Goal: Information Seeking & Learning: Learn about a topic

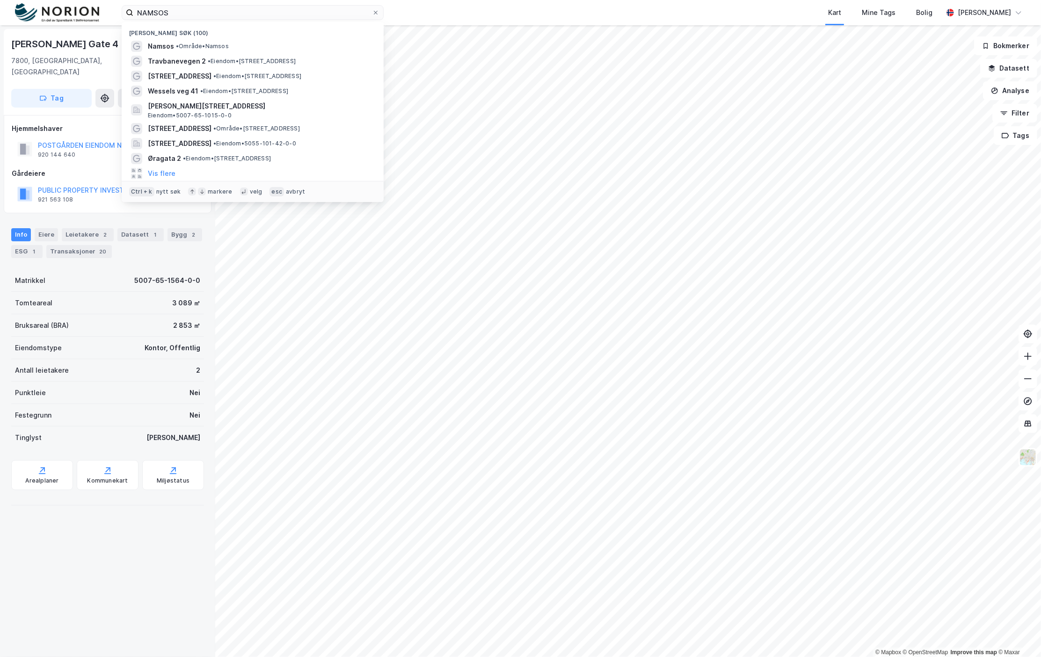
click at [189, 4] on div "NAMSOS Nylige søk (100) Namsos • Område • Namsos Travbanevegen 2 • Eiendom • [S…" at bounding box center [520, 12] width 1041 height 25
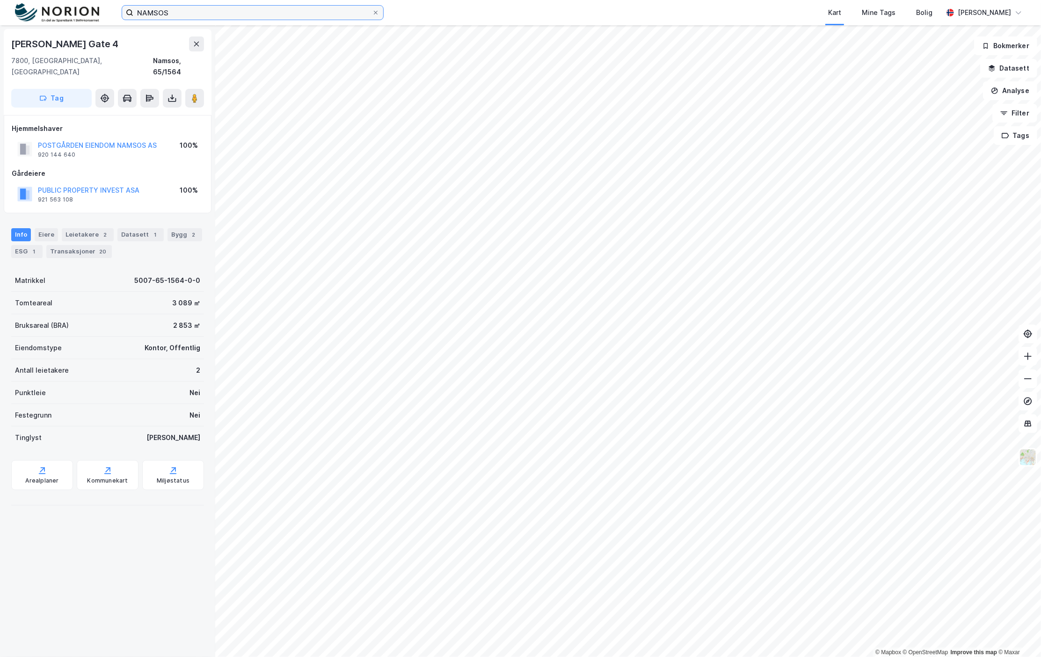
click at [187, 12] on input "NAMSOS" at bounding box center [252, 13] width 239 height 14
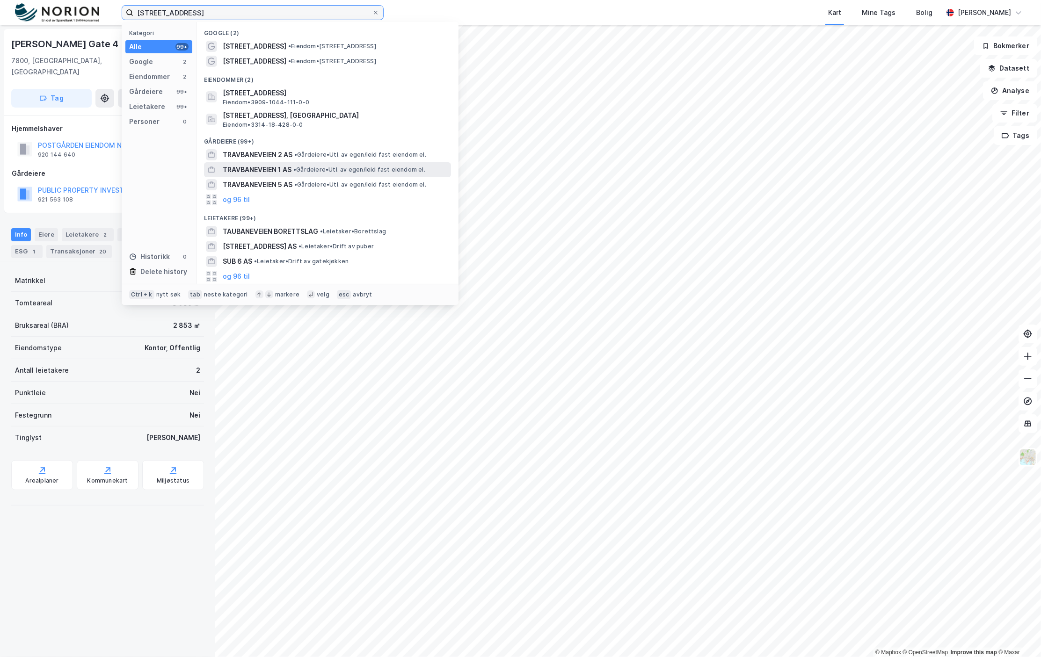
type input "TRAVBANEVEIEN 6"
click at [275, 162] on div "TRAVBANEVEIEN 1 AS • Gårdeiere • Utl. av egen/leid fast eiendom el." at bounding box center [327, 169] width 247 height 15
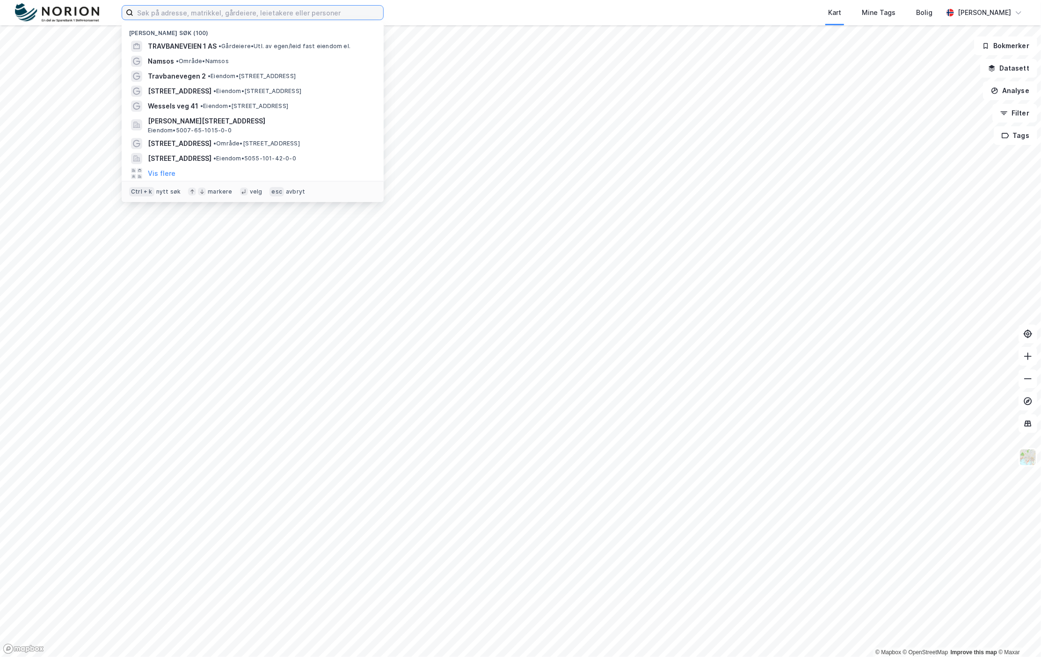
click at [210, 9] on input at bounding box center [258, 13] width 250 height 14
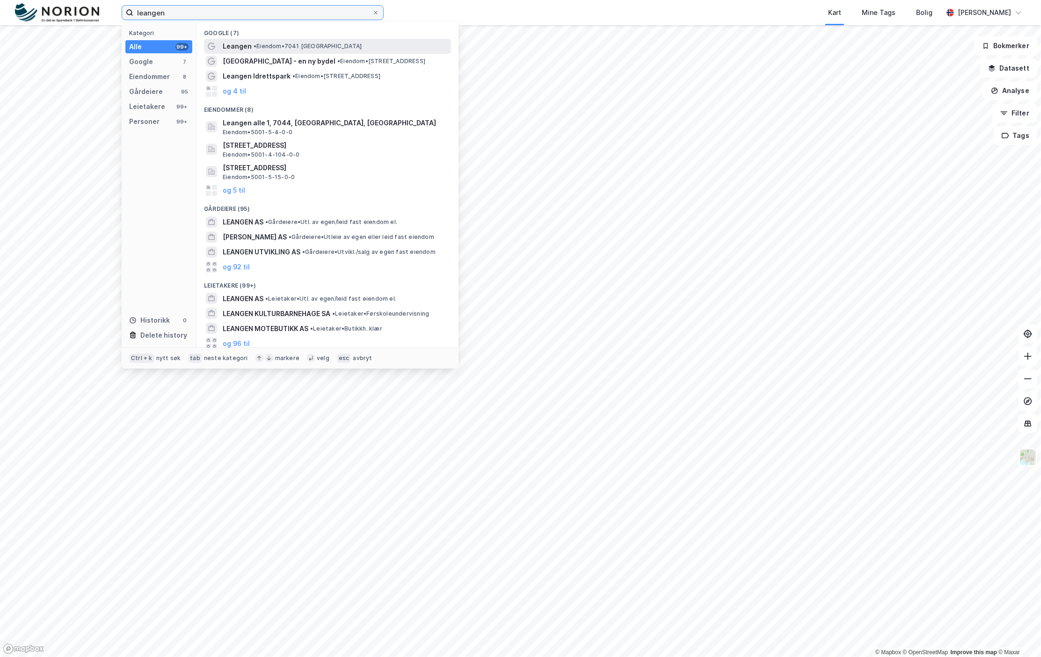
type input "leangen"
click at [225, 49] on span "Leangen" at bounding box center [237, 46] width 29 height 11
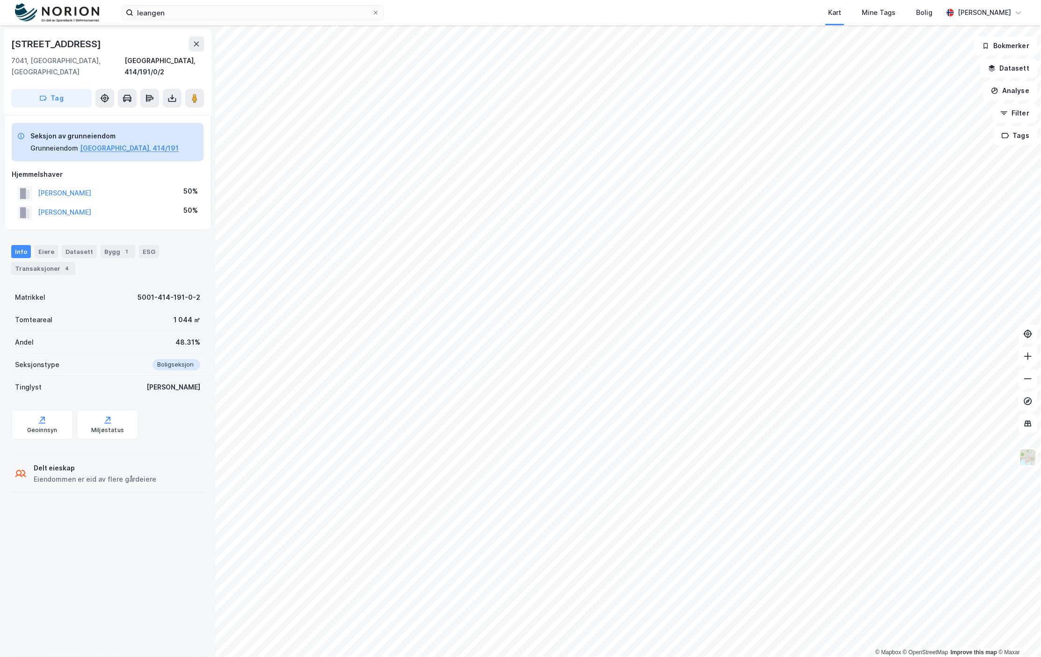
click at [161, 466] on div "© Mapbox © OpenStreetMap Improve this map © Maxar [STREET_ADDRESS], 414/191/0/2…" at bounding box center [520, 341] width 1041 height 632
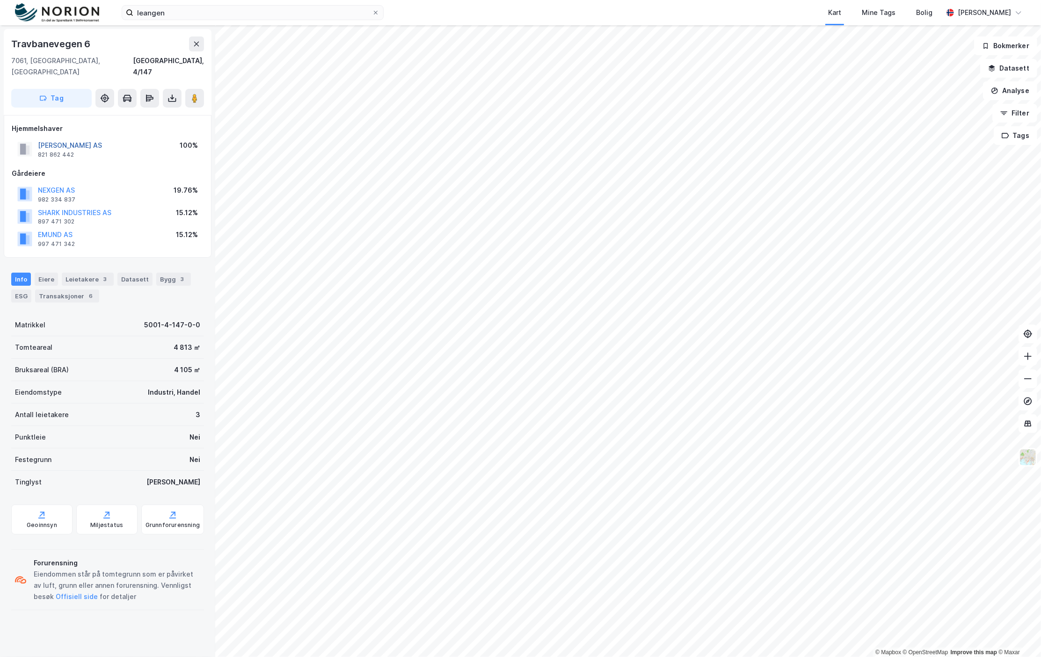
click at [0, 0] on button "[PERSON_NAME] AS" at bounding box center [0, 0] width 0 height 0
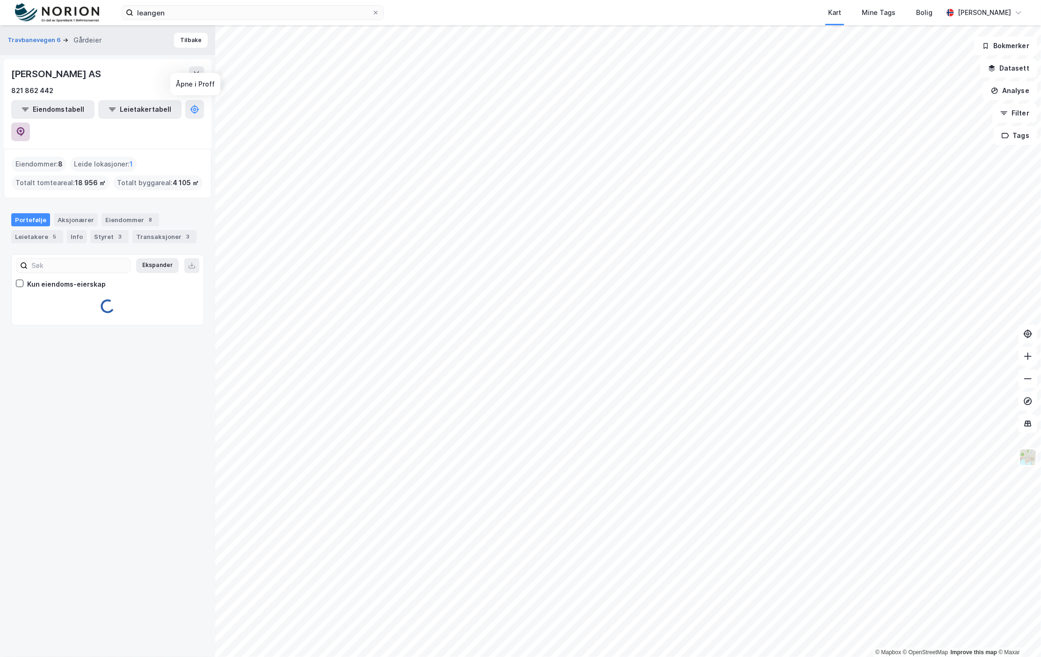
click at [30, 123] on button at bounding box center [20, 132] width 19 height 19
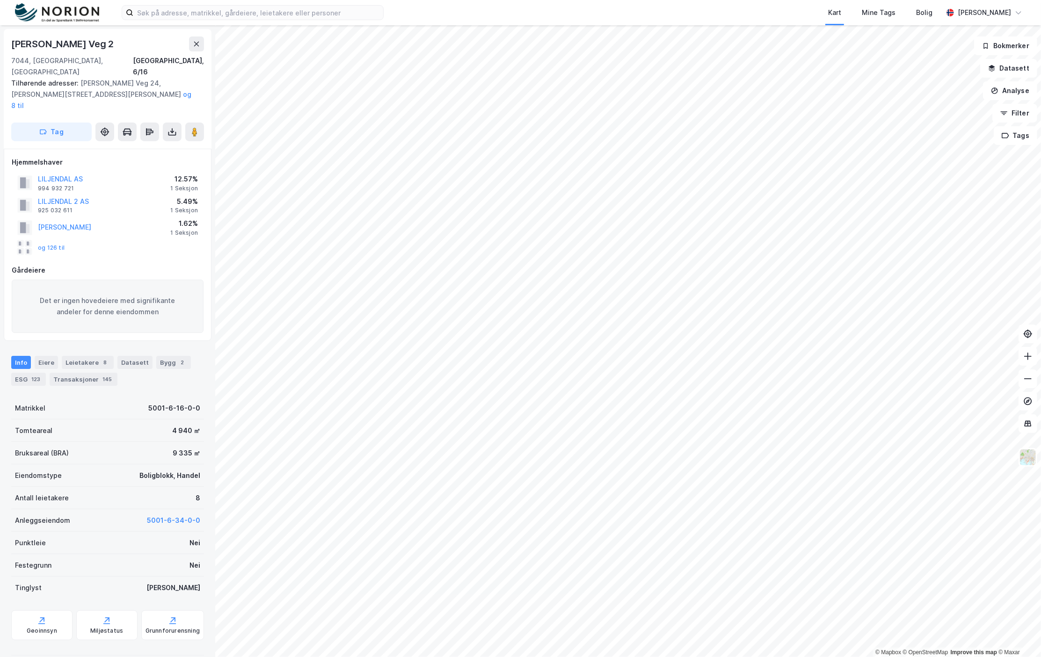
click at [289, 21] on div "Kart Mine Tags Bolig Fredrik Riseth" at bounding box center [520, 12] width 1041 height 25
click at [40, 356] on div "Eiere" at bounding box center [46, 362] width 23 height 13
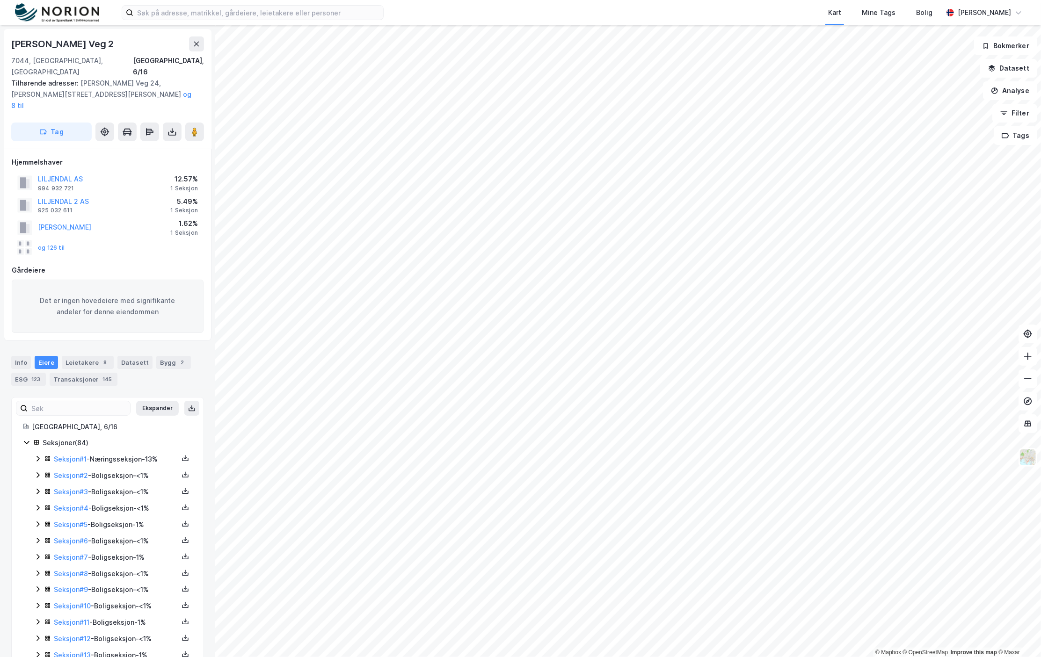
click at [36, 455] on icon at bounding box center [37, 458] width 7 height 7
click at [488, 8] on div "Kart Mine Tags Bolig Fredrik Riseth © Mapbox © OpenStreetMap Improve this map ©…" at bounding box center [520, 328] width 1041 height 657
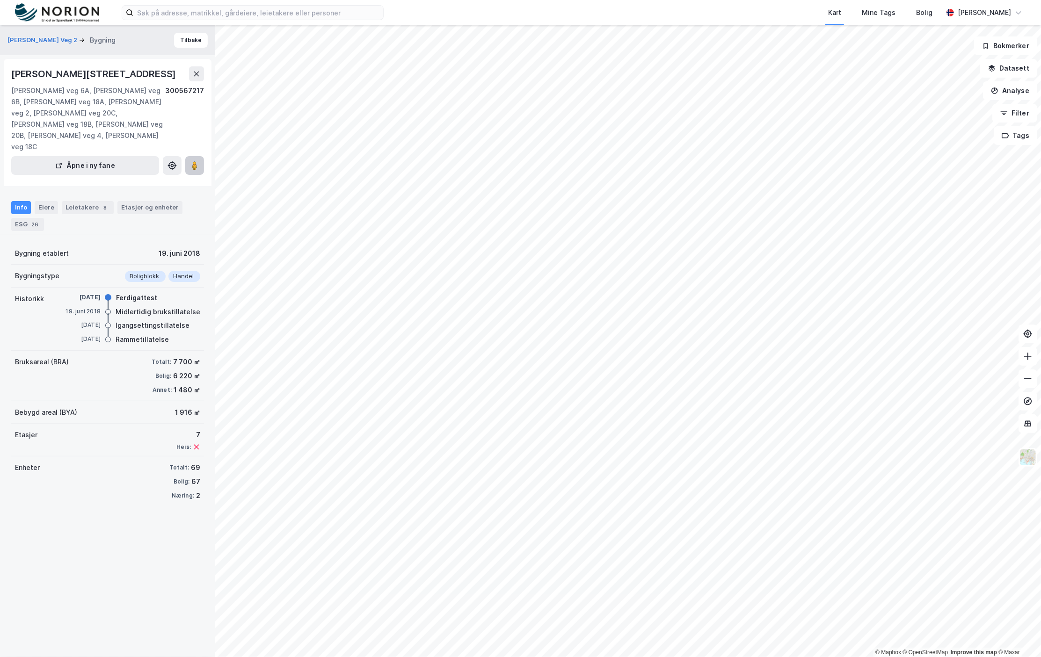
click at [193, 161] on image at bounding box center [195, 165] width 6 height 9
